Goal: Register for event/course

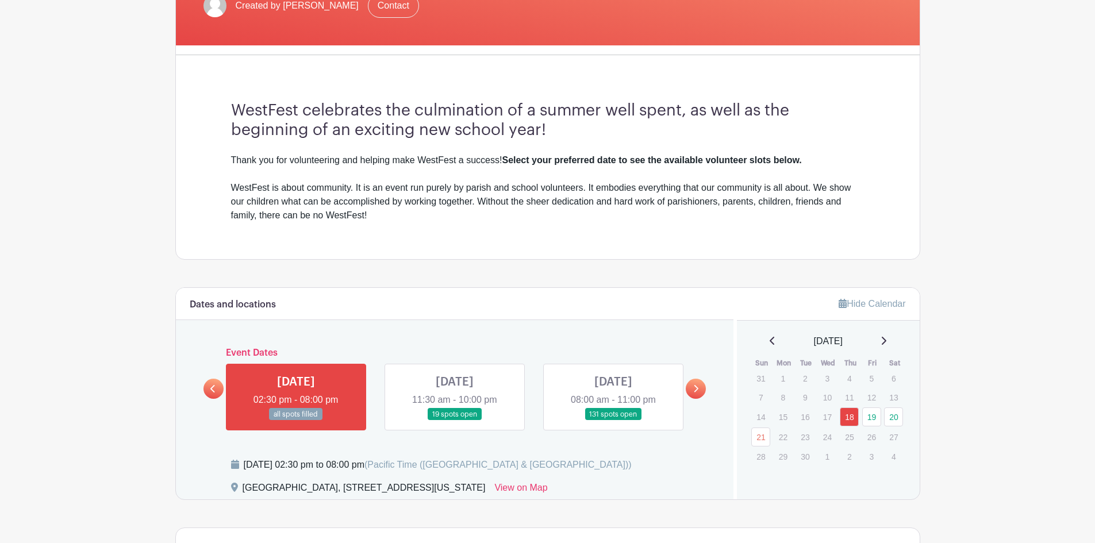
scroll to position [402, 0]
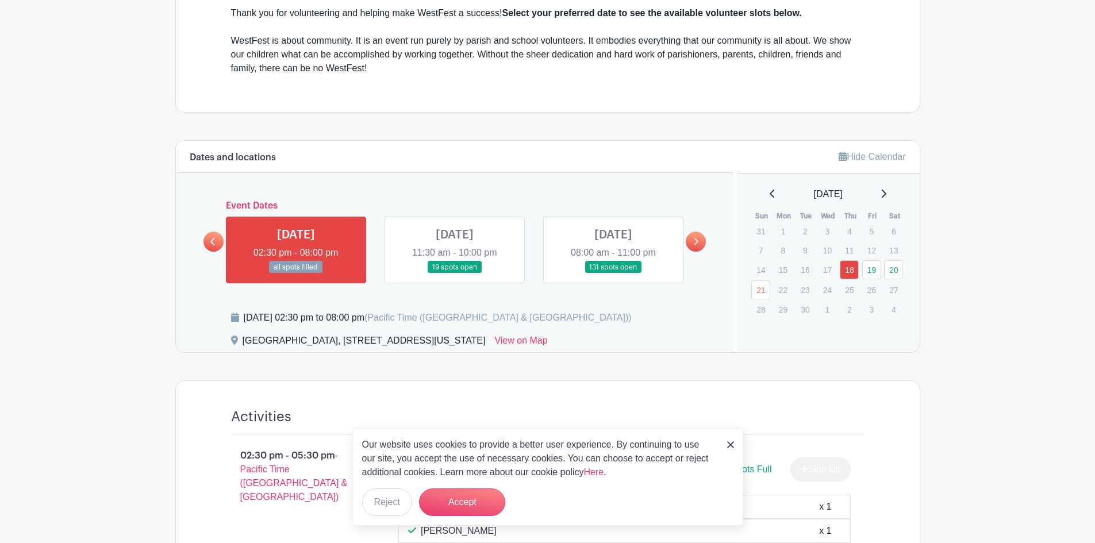
click at [455, 274] on link at bounding box center [455, 274] width 0 height 0
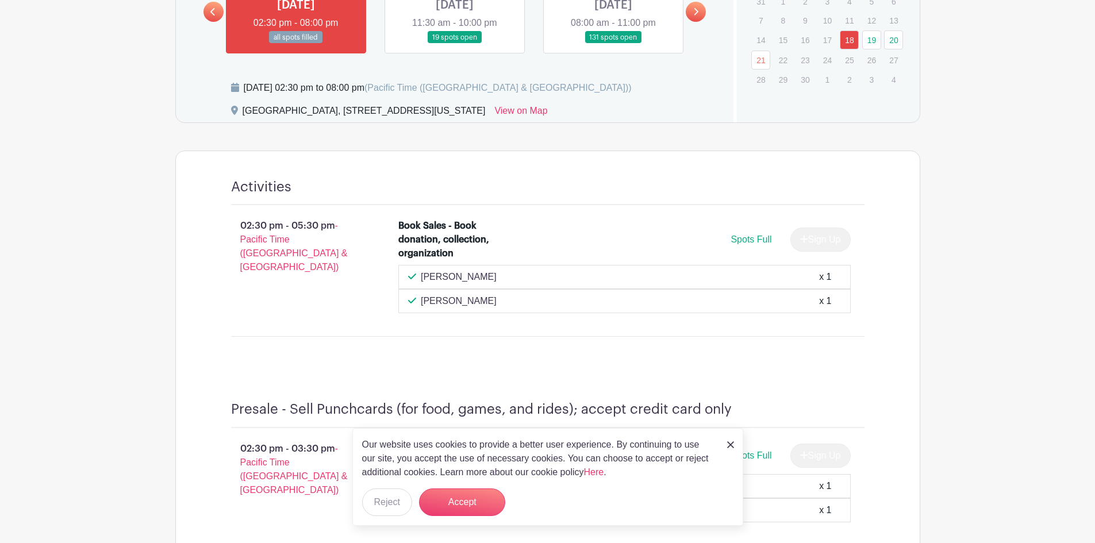
scroll to position [575, 0]
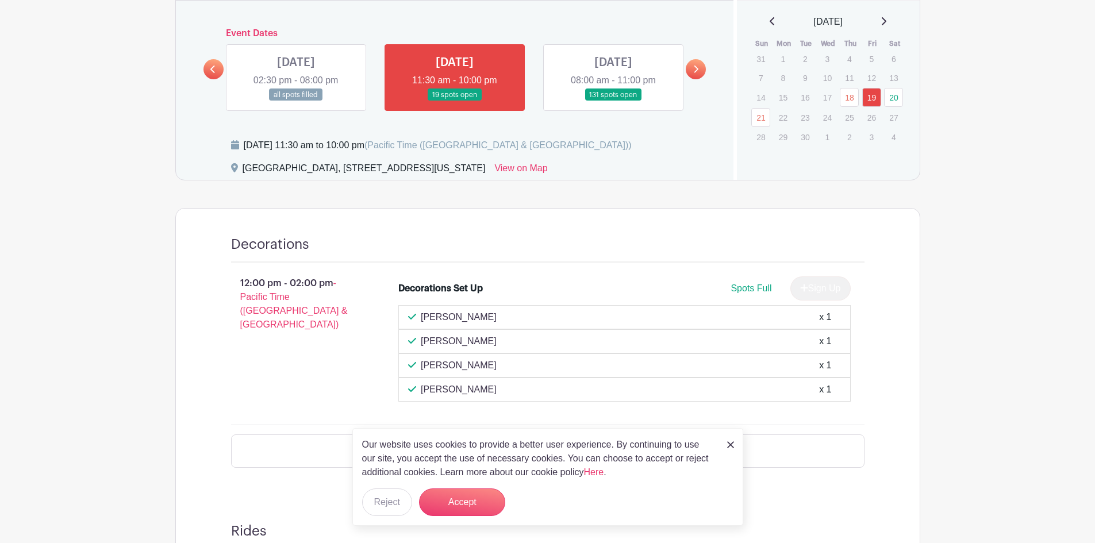
click at [455, 101] on link at bounding box center [455, 101] width 0 height 0
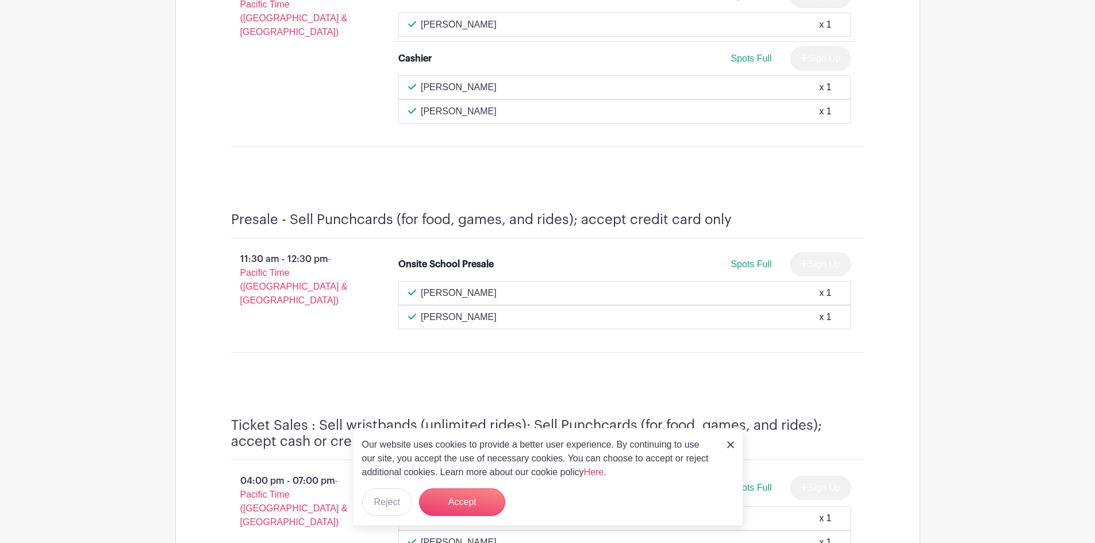
scroll to position [5985, 0]
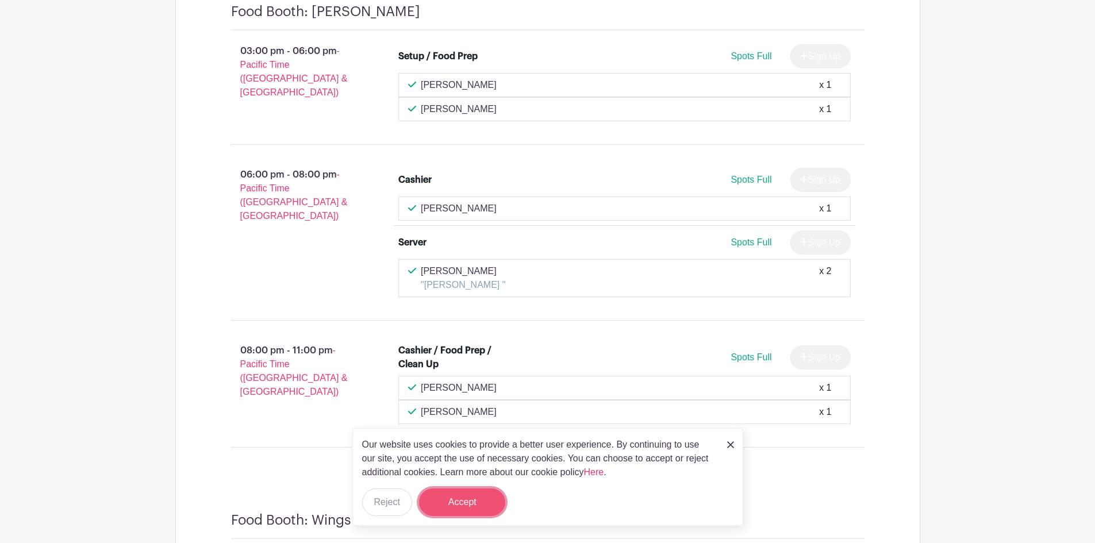
click at [487, 502] on button "Accept" at bounding box center [462, 503] width 86 height 28
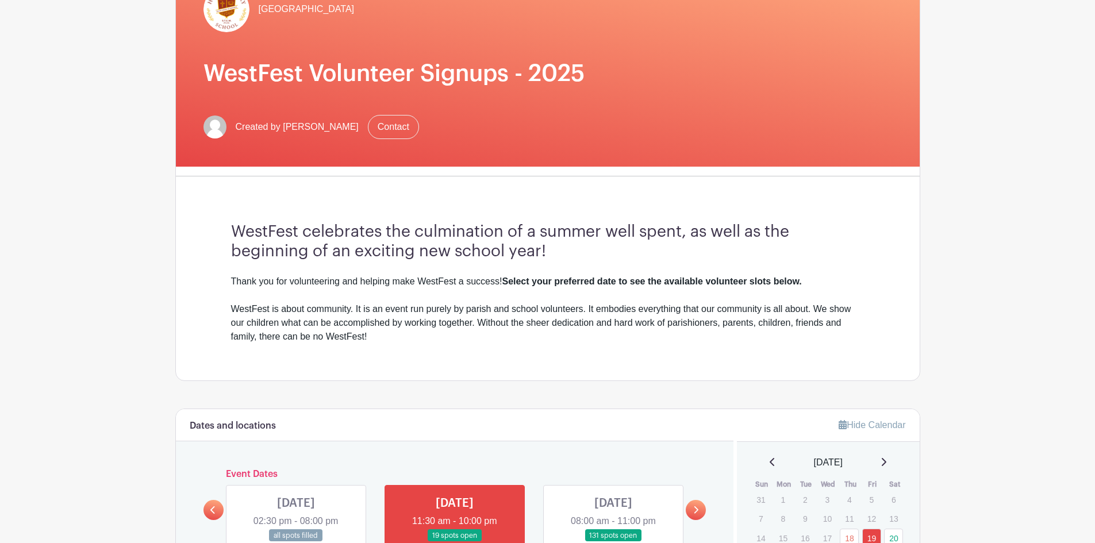
scroll to position [402, 0]
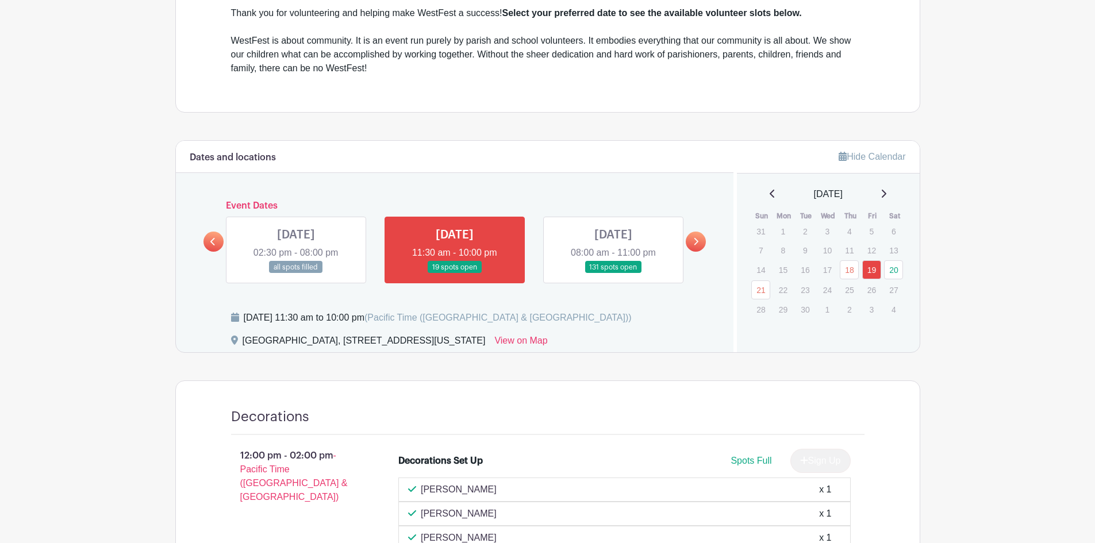
click at [700, 247] on link at bounding box center [696, 242] width 20 height 20
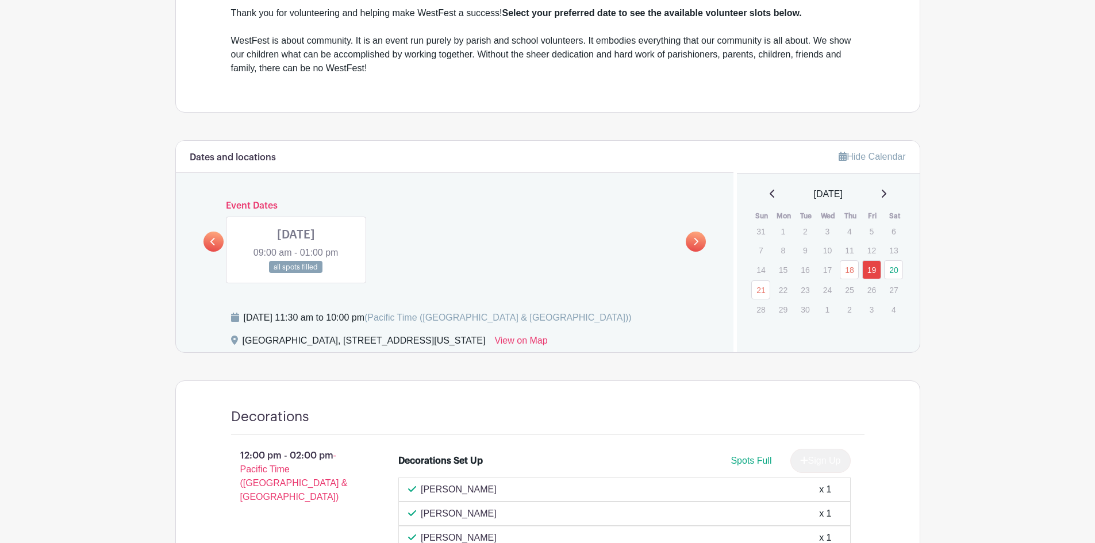
click at [296, 274] on link at bounding box center [296, 274] width 0 height 0
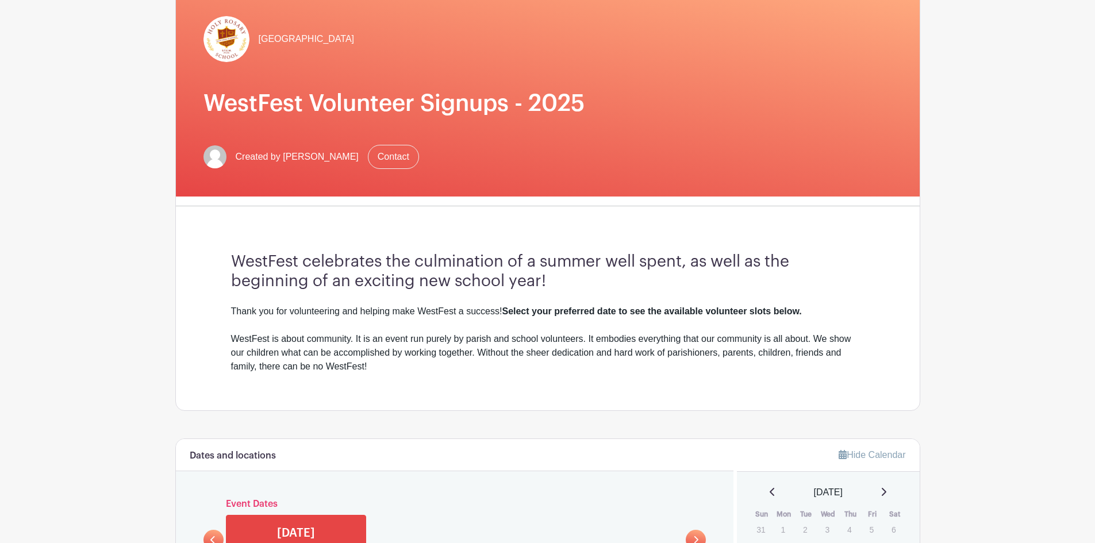
scroll to position [276, 0]
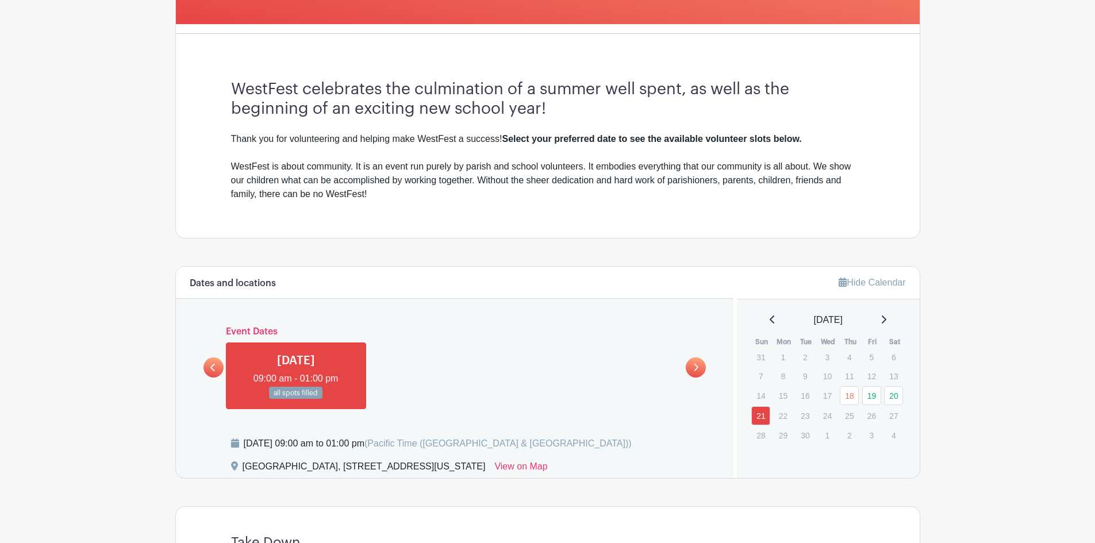
click at [209, 367] on link at bounding box center [213, 368] width 20 height 20
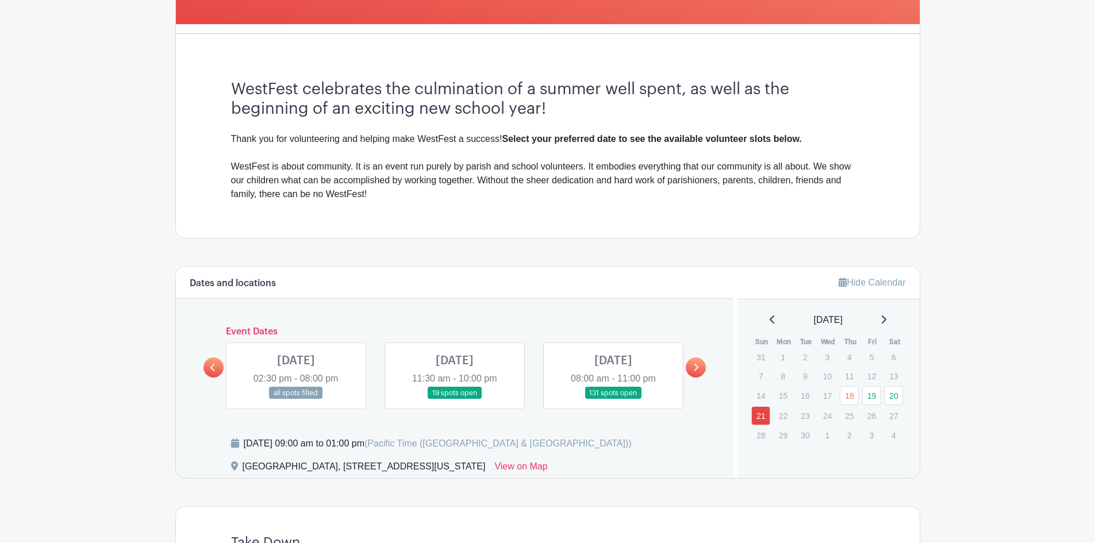
click at [613, 399] on link at bounding box center [613, 399] width 0 height 0
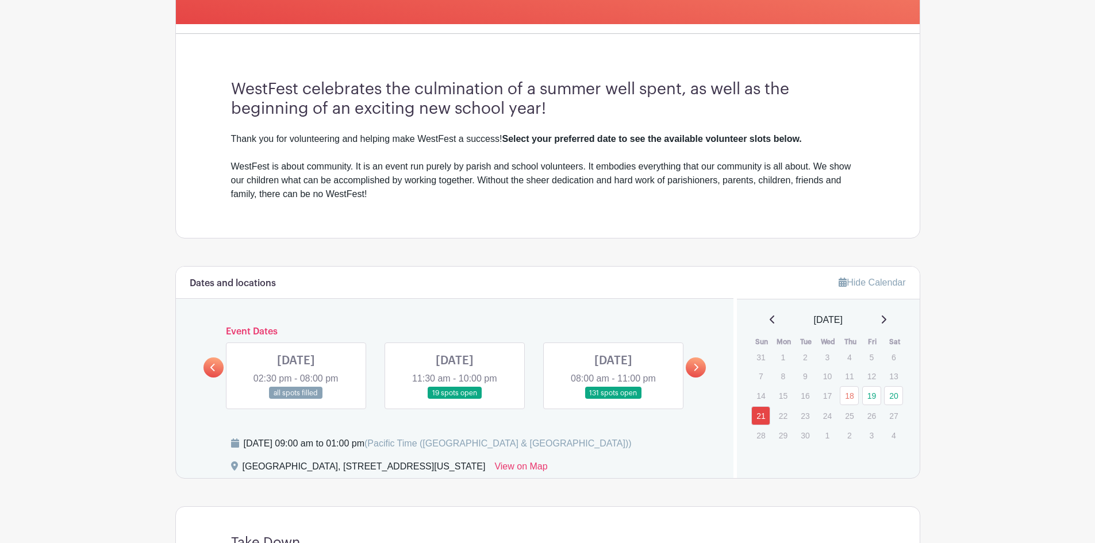
click at [613, 399] on link at bounding box center [613, 399] width 0 height 0
click at [895, 402] on link "20" at bounding box center [893, 395] width 19 height 19
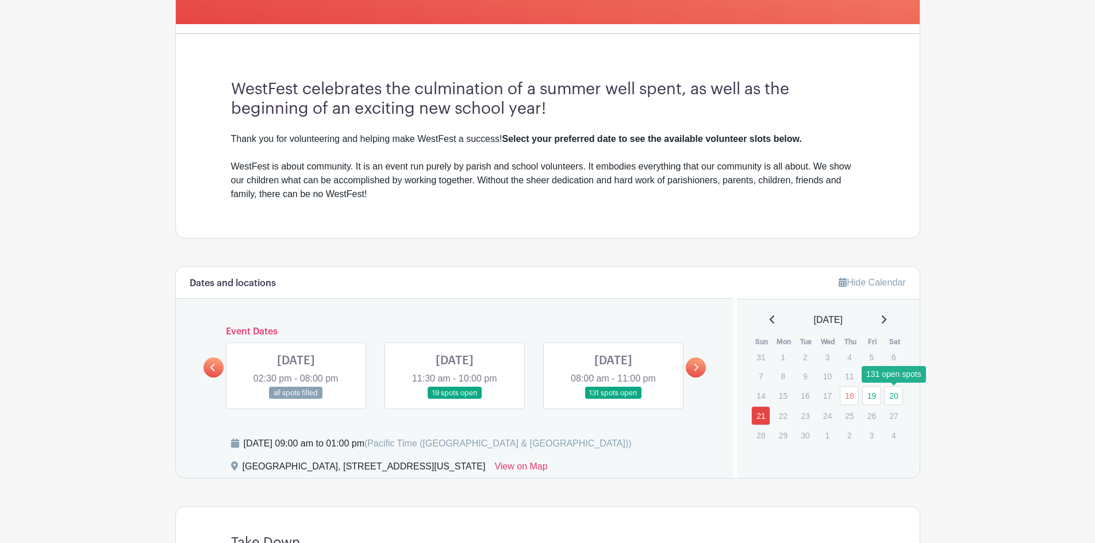
click at [892, 394] on link "20" at bounding box center [893, 395] width 19 height 19
click at [613, 399] on link at bounding box center [613, 399] width 0 height 0
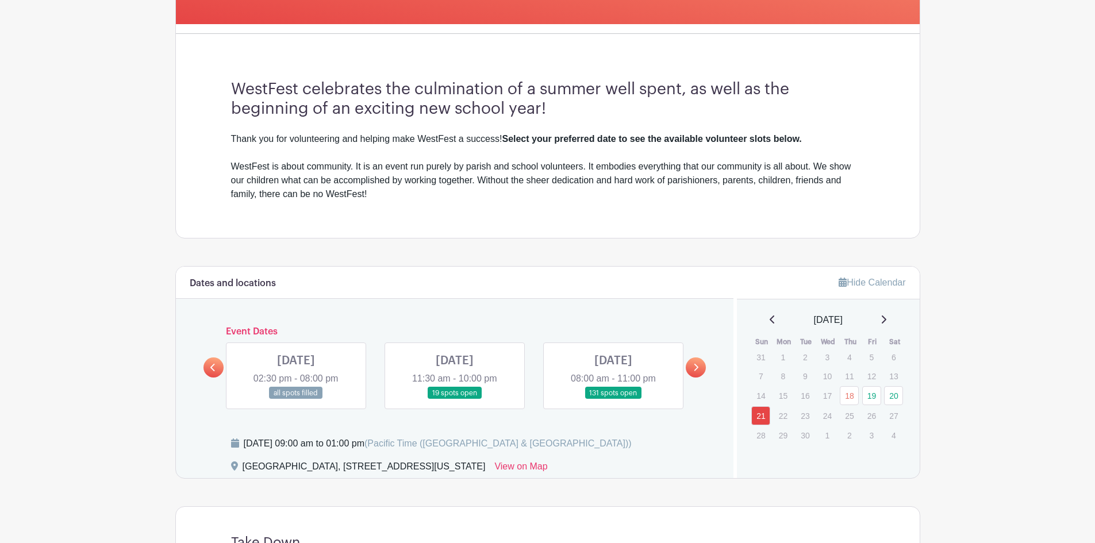
click at [613, 399] on link at bounding box center [613, 399] width 0 height 0
click at [701, 366] on link at bounding box center [696, 368] width 20 height 20
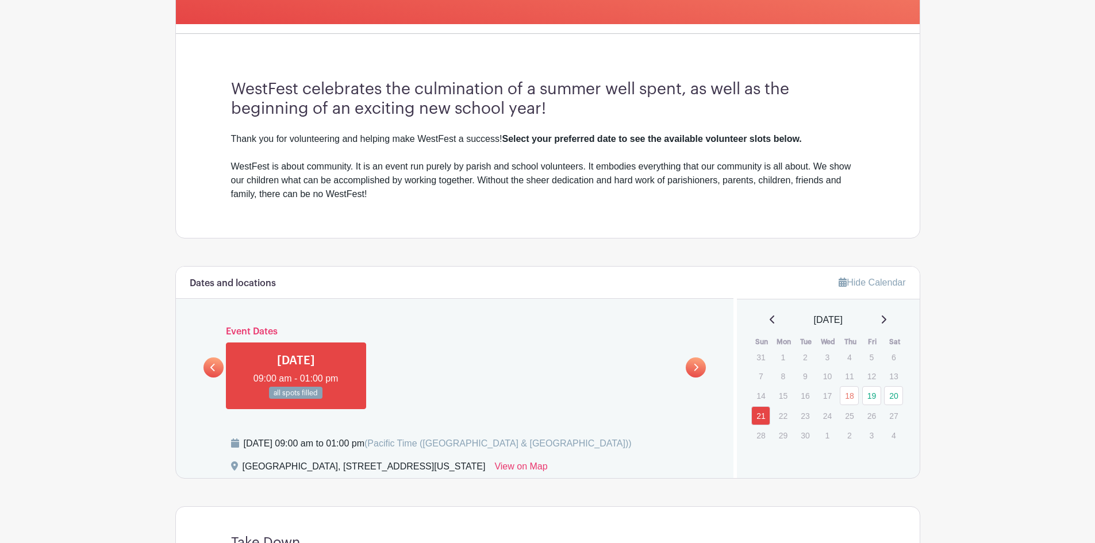
click at [202, 368] on div "Dates and locations Event Dates THU Sep 18, 2025 02:30 pm - 08:00 pm all spots …" at bounding box center [455, 372] width 558 height 211
click at [216, 370] on link at bounding box center [213, 368] width 20 height 20
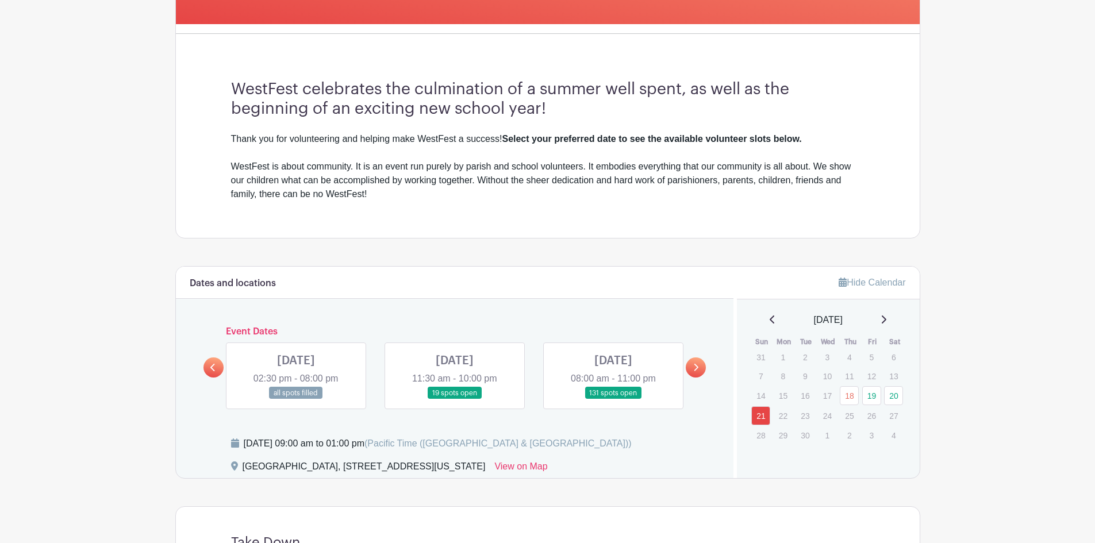
click at [590, 411] on div "Dates and locations Event Dates THU Sep 18, 2025 02:30 pm - 08:00 pm all spots …" at bounding box center [455, 372] width 558 height 211
click at [613, 399] on link at bounding box center [613, 399] width 0 height 0
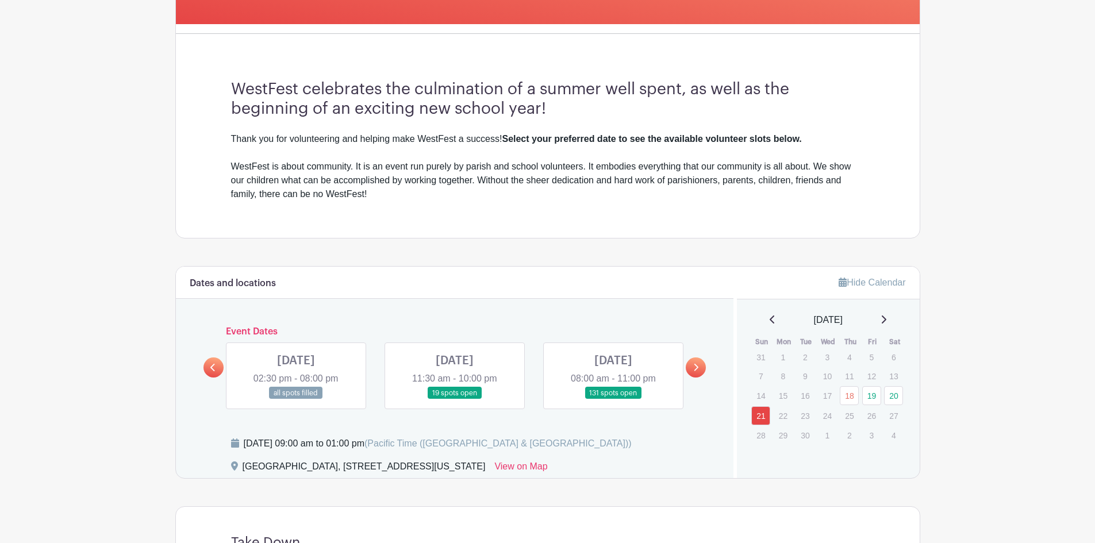
click at [613, 399] on link at bounding box center [613, 399] width 0 height 0
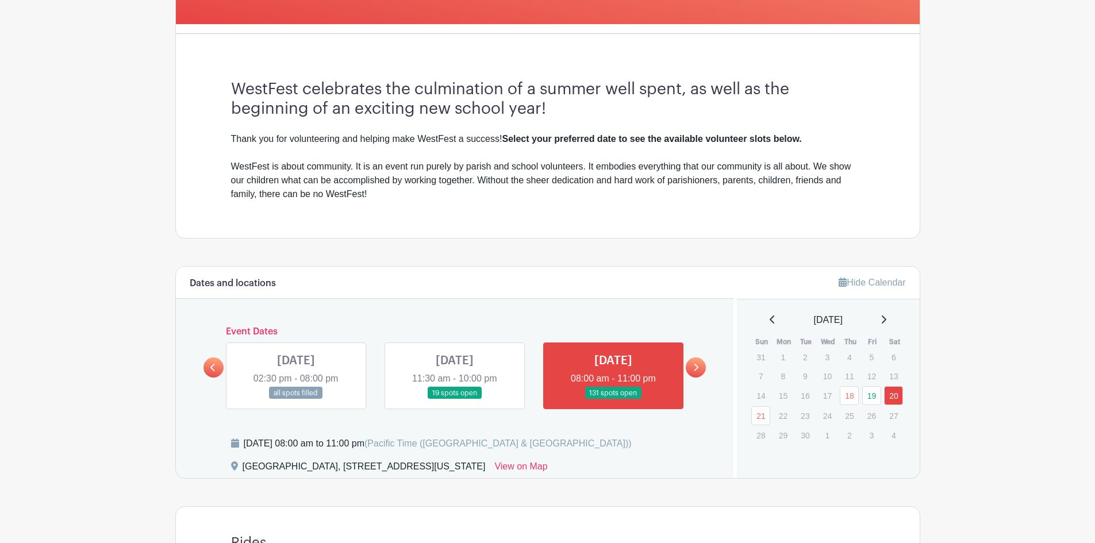
drag, startPoint x: 621, startPoint y: 359, endPoint x: 618, endPoint y: 370, distance: 11.5
click at [613, 399] on link at bounding box center [613, 399] width 0 height 0
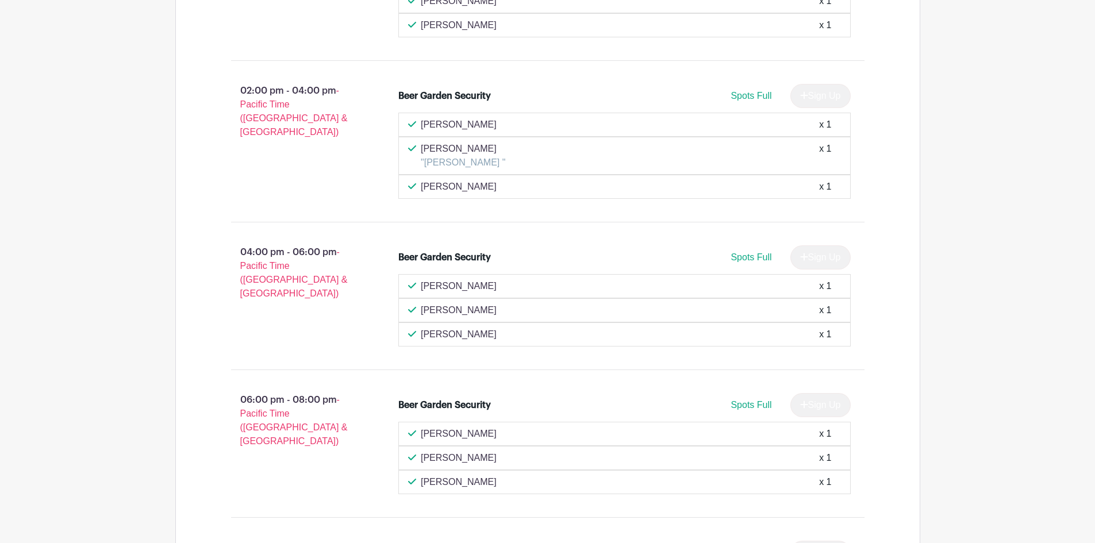
scroll to position [17938, 0]
